Goal: Task Accomplishment & Management: Manage account settings

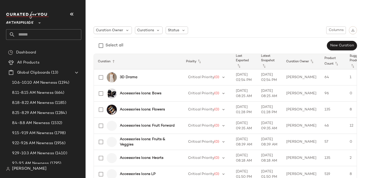
click at [24, 23] on span "Anthropologie" at bounding box center [19, 21] width 27 height 9
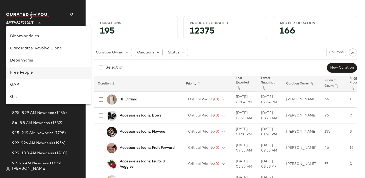
scroll to position [71, 0]
click at [34, 75] on div "Free People" at bounding box center [48, 72] width 85 height 12
type input "**"
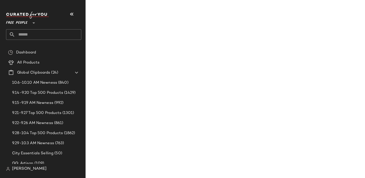
click at [30, 37] on input "text" at bounding box center [48, 34] width 66 height 11
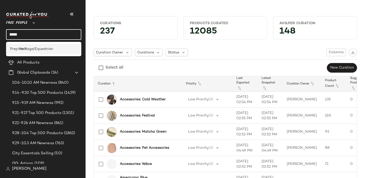
type input "*****"
click at [36, 49] on span "age/Equestrian" at bounding box center [40, 48] width 26 height 5
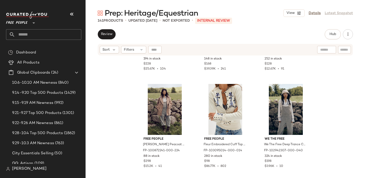
scroll to position [165, 0]
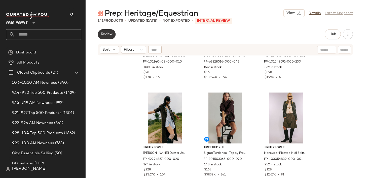
click at [113, 30] on div "Review" at bounding box center [107, 34] width 18 height 10
click at [108, 33] on span "Review" at bounding box center [107, 34] width 12 height 4
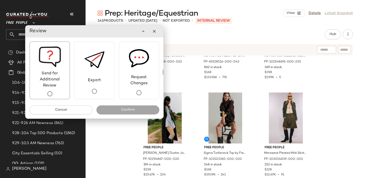
click at [62, 71] on span "Send for Additional Review" at bounding box center [50, 79] width 40 height 18
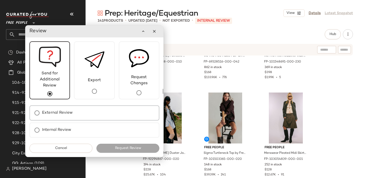
click at [65, 110] on label "External Review" at bounding box center [57, 113] width 31 height 10
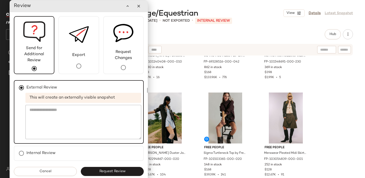
drag, startPoint x: 118, startPoint y: 31, endPoint x: 102, endPoint y: 1, distance: 34.5
click at [102, 1] on div "Review" at bounding box center [79, 6] width 138 height 12
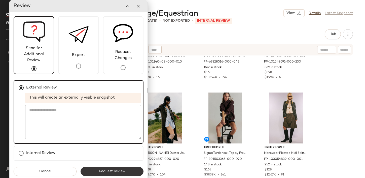
click at [131, 171] on button "Request Review" at bounding box center [112, 171] width 63 height 9
